Goal: Transaction & Acquisition: Subscribe to service/newsletter

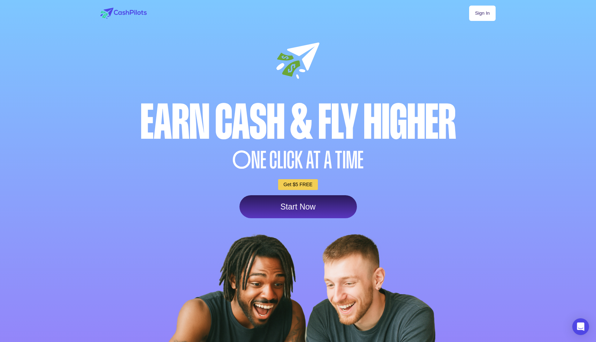
click at [343, 65] on div "Sign In Earn Cash & Fly higher O NE CLICK AT A TIME Get $5 FREE Start Now" at bounding box center [297, 211] width 411 height 422
click at [230, 131] on div "Earn Cash & Fly higher" at bounding box center [298, 122] width 398 height 48
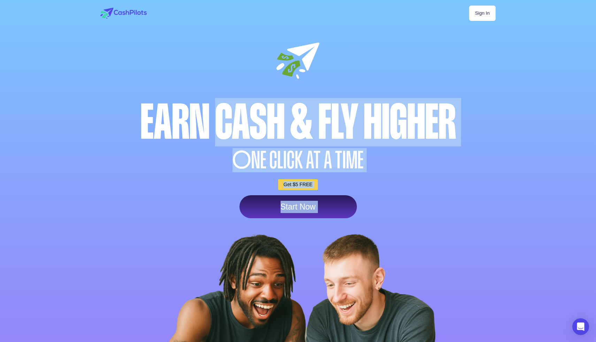
drag, startPoint x: 230, startPoint y: 131, endPoint x: 421, endPoint y: 211, distance: 207.8
click at [421, 211] on div "Sign In Earn Cash & Fly higher O NE CLICK AT A TIME Get $5 FREE Start Now" at bounding box center [297, 211] width 411 height 422
click at [421, 211] on div "Start Now" at bounding box center [298, 206] width 398 height 23
drag, startPoint x: 421, startPoint y: 211, endPoint x: 201, endPoint y: 96, distance: 248.3
click at [201, 96] on div "Sign In Earn Cash & Fly higher O NE CLICK AT A TIME Get $5 FREE Start Now" at bounding box center [297, 211] width 411 height 422
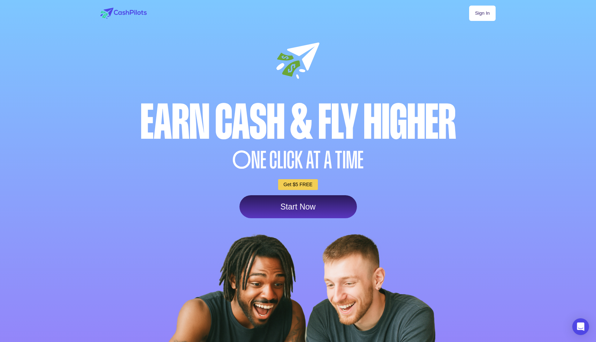
click at [179, 114] on div "Earn Cash & Fly higher" at bounding box center [298, 122] width 398 height 48
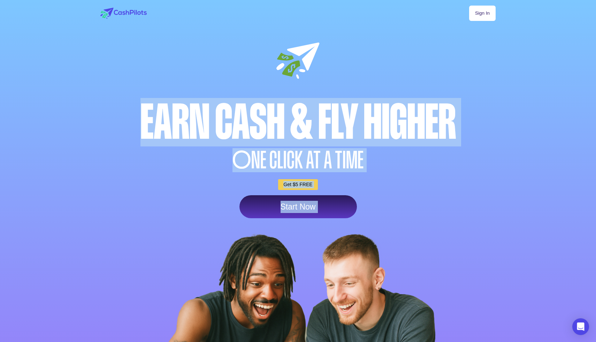
drag, startPoint x: 179, startPoint y: 114, endPoint x: 368, endPoint y: 225, distance: 219.5
click at [368, 225] on div "Sign In Earn Cash & Fly higher O NE CLICK AT A TIME Get $5 FREE Start Now" at bounding box center [297, 211] width 411 height 422
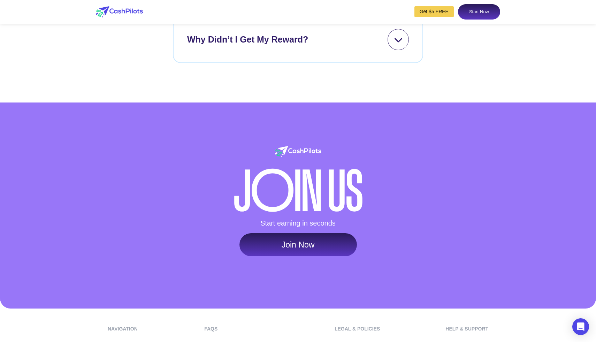
scroll to position [3291, 0]
